Goal: Task Accomplishment & Management: Use online tool/utility

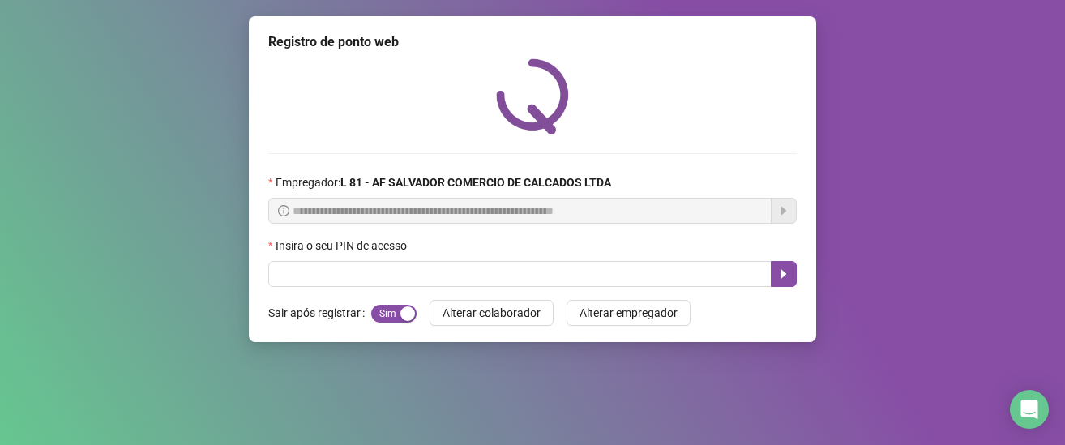
click at [376, 267] on input "text" at bounding box center [519, 274] width 503 height 26
type input "*****"
click at [781, 273] on icon "caret-right" at bounding box center [784, 274] width 6 height 9
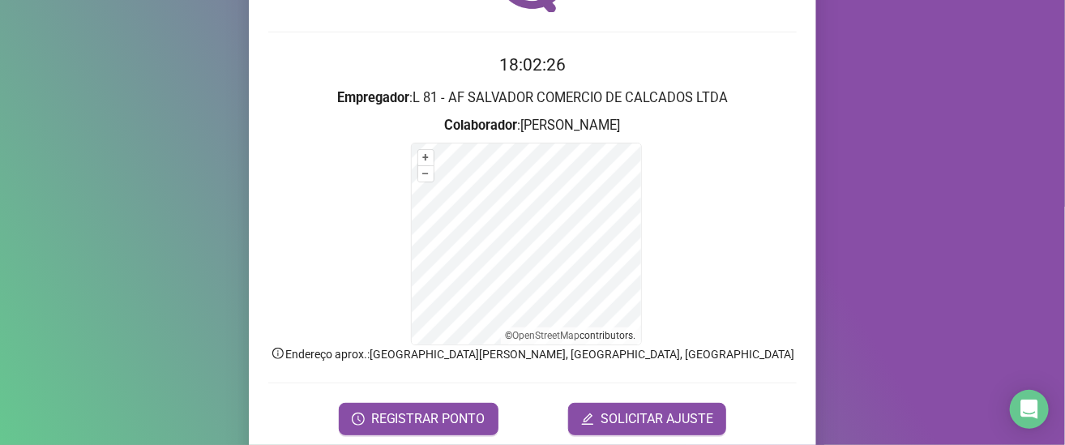
scroll to position [182, 0]
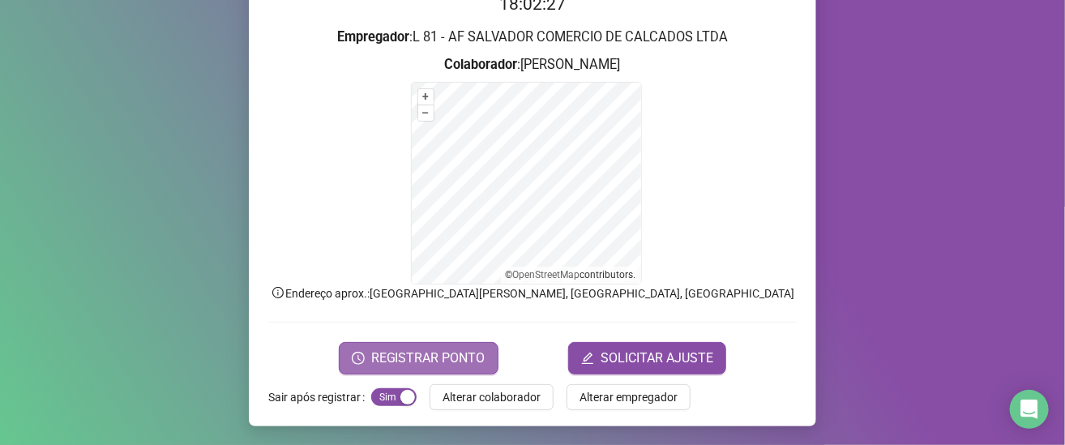
click at [391, 357] on span "REGISTRAR PONTO" at bounding box center [428, 357] width 114 height 19
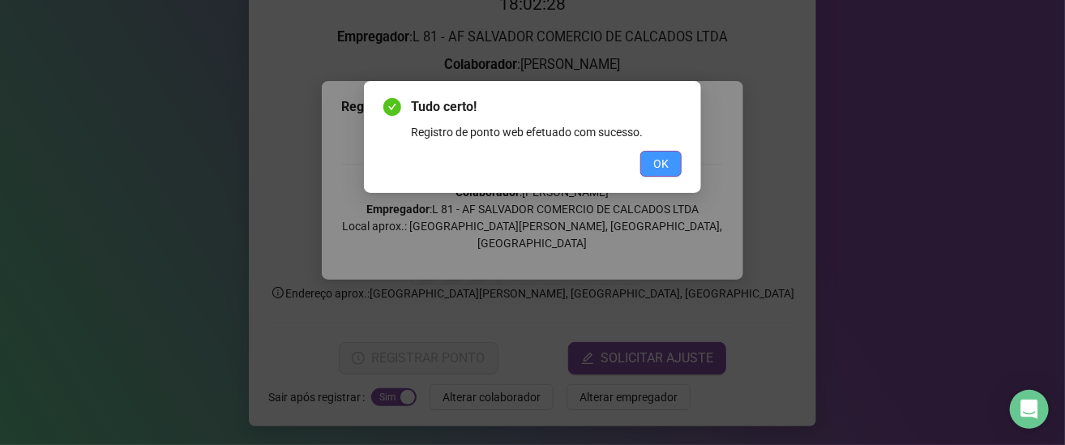
click at [650, 161] on button "OK" at bounding box center [660, 164] width 41 height 26
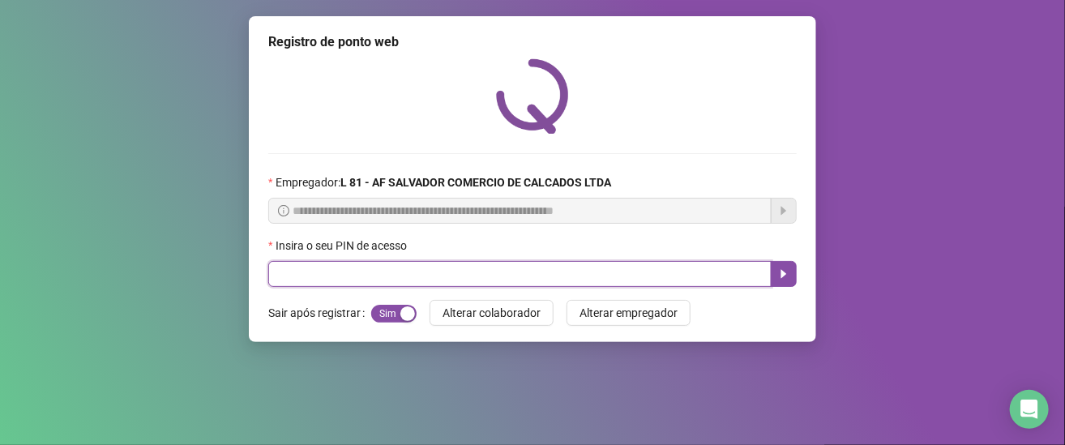
click at [342, 280] on input "text" at bounding box center [519, 274] width 503 height 26
type input "*****"
click at [779, 274] on icon "caret-right" at bounding box center [783, 273] width 13 height 13
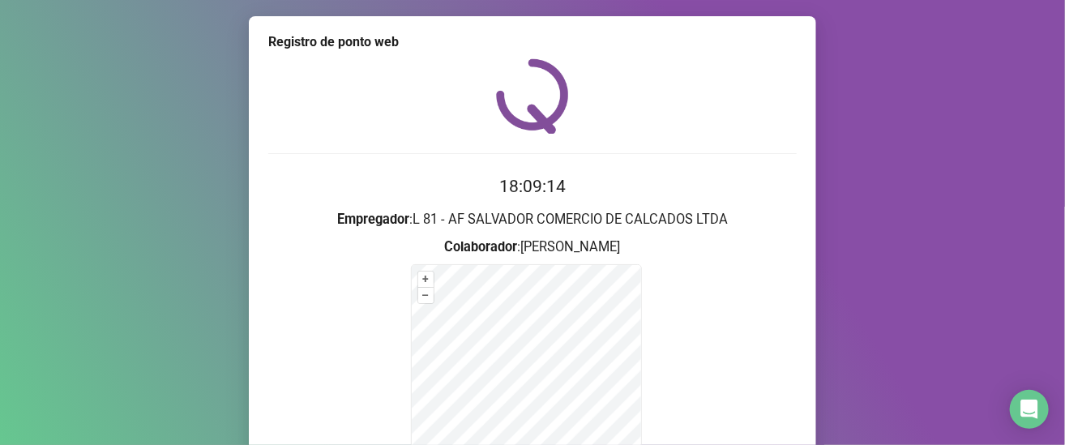
scroll to position [182, 0]
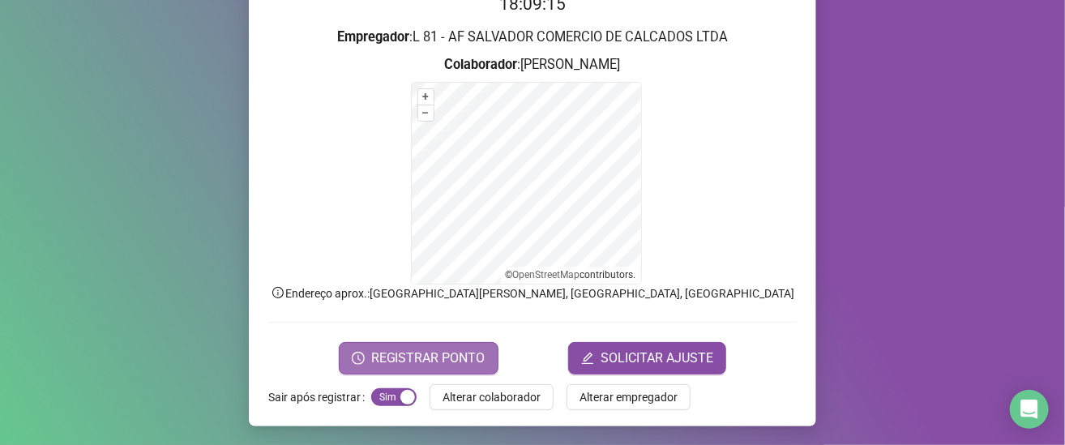
click at [466, 353] on span "REGISTRAR PONTO" at bounding box center [428, 357] width 114 height 19
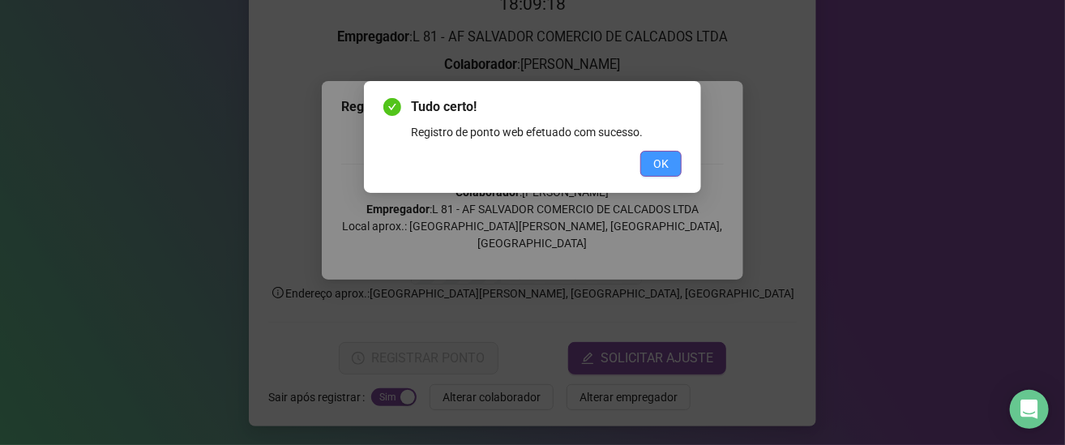
click at [652, 163] on button "OK" at bounding box center [660, 164] width 41 height 26
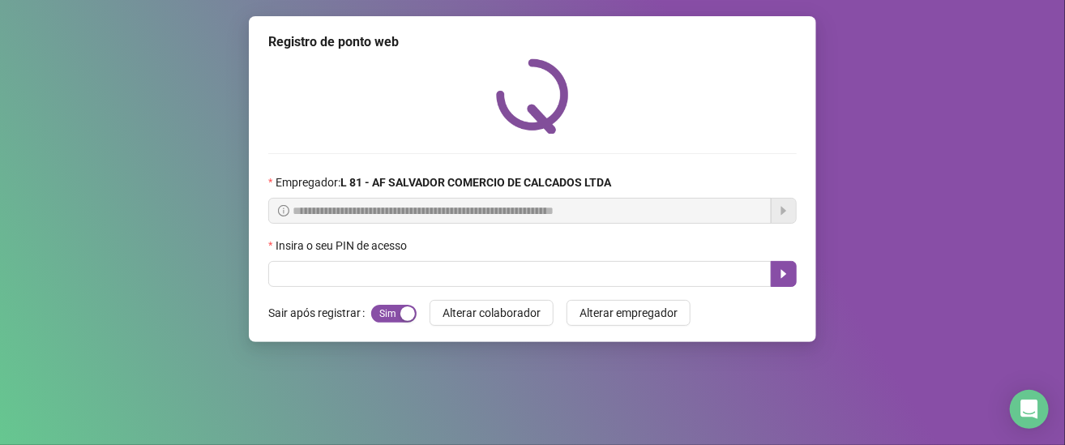
scroll to position [0, 0]
